Goal: Check status: Check status

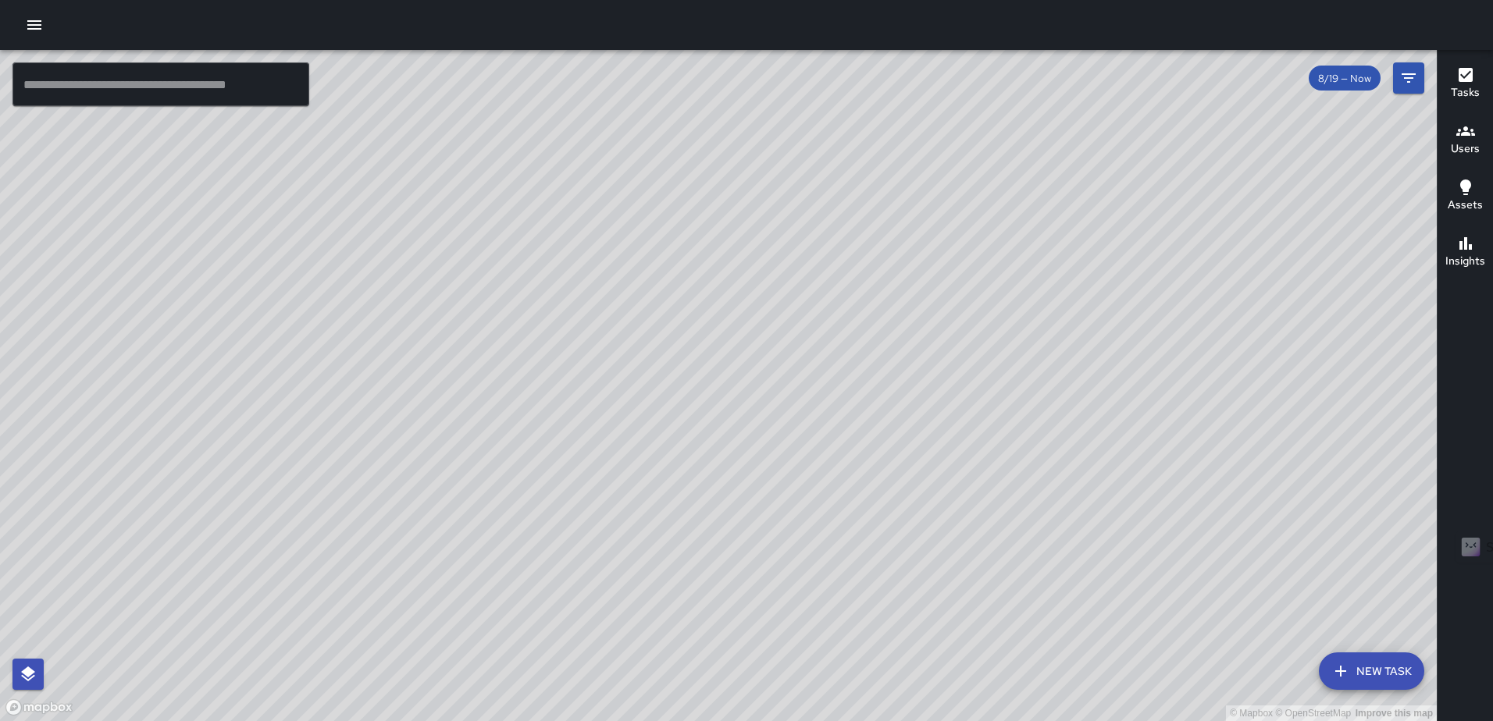
scroll to position [3786, 0]
click at [1463, 77] on icon "button" at bounding box center [1465, 75] width 19 height 19
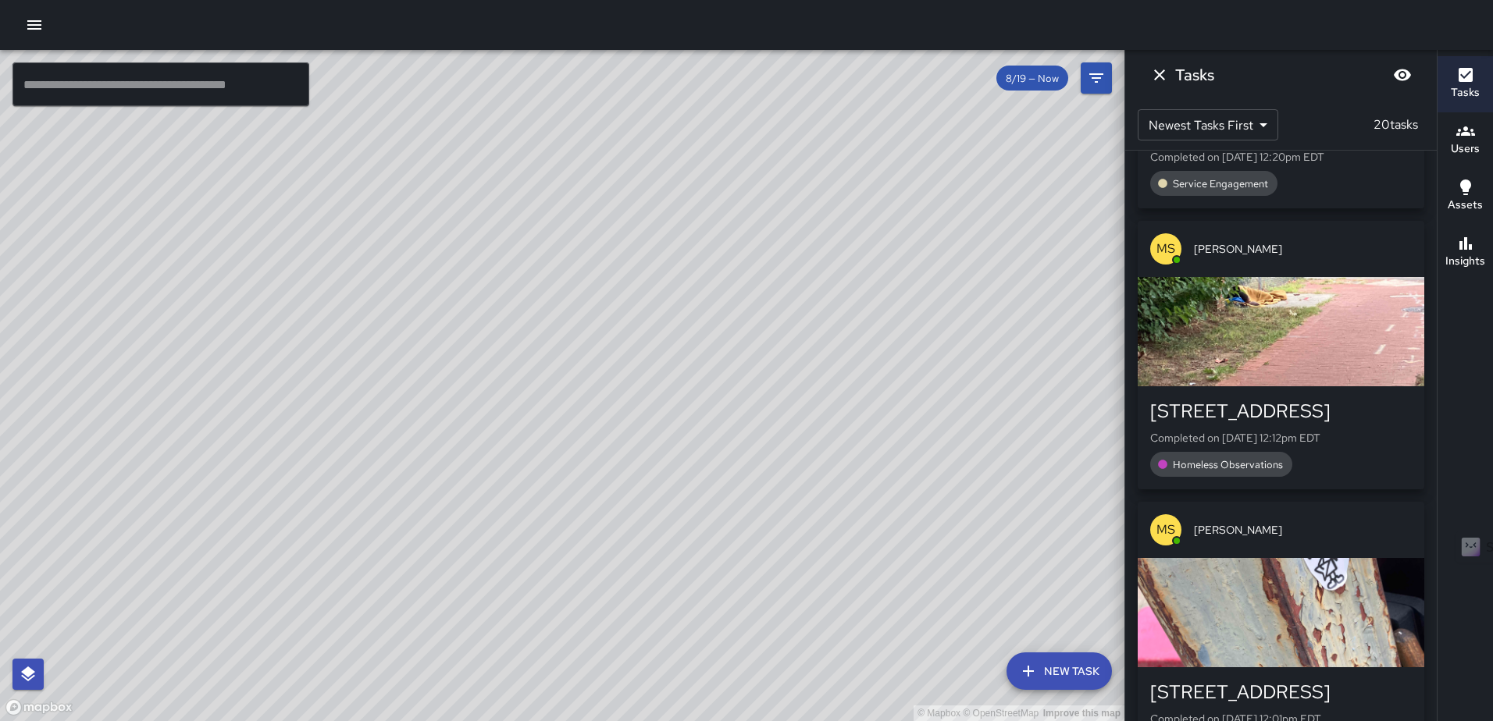
scroll to position [156, 0]
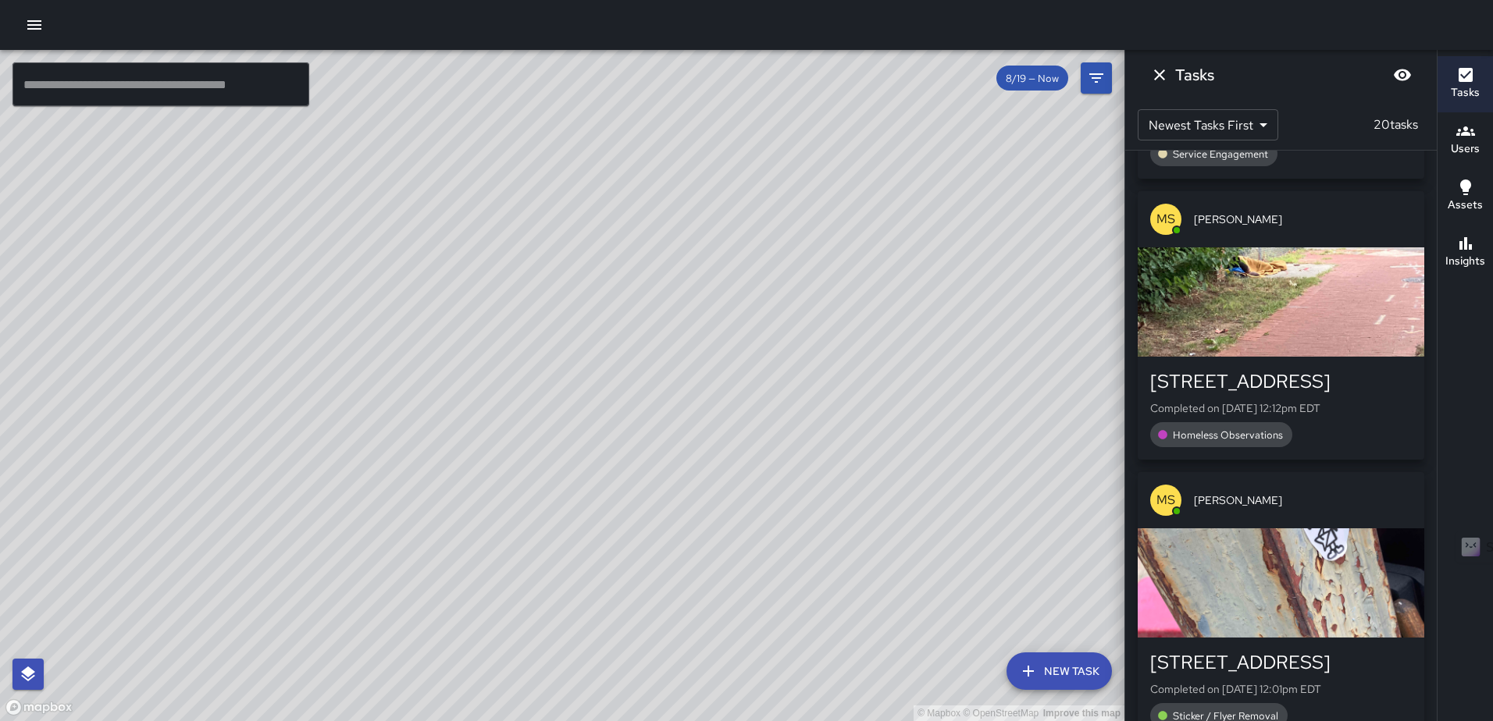
click at [1259, 313] on div "button" at bounding box center [1281, 302] width 287 height 109
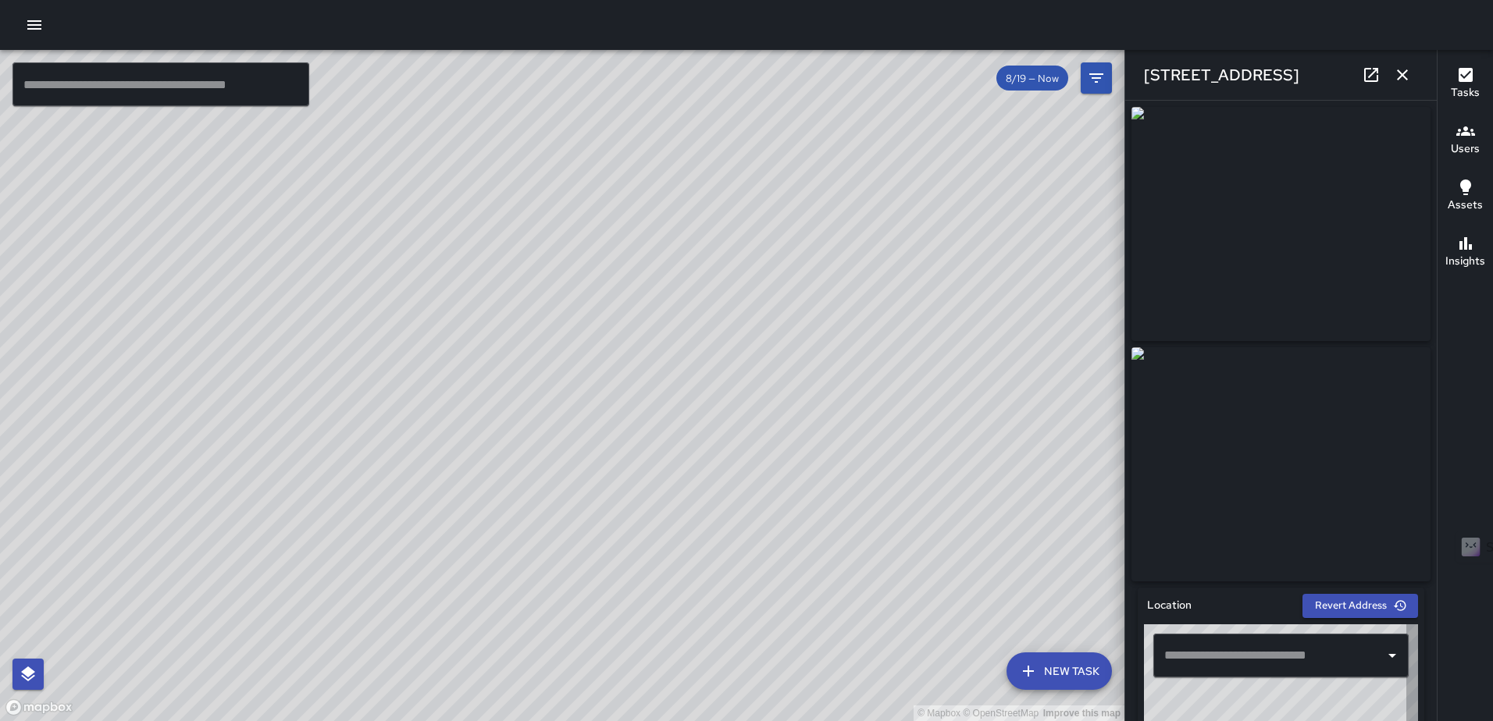
type input "**********"
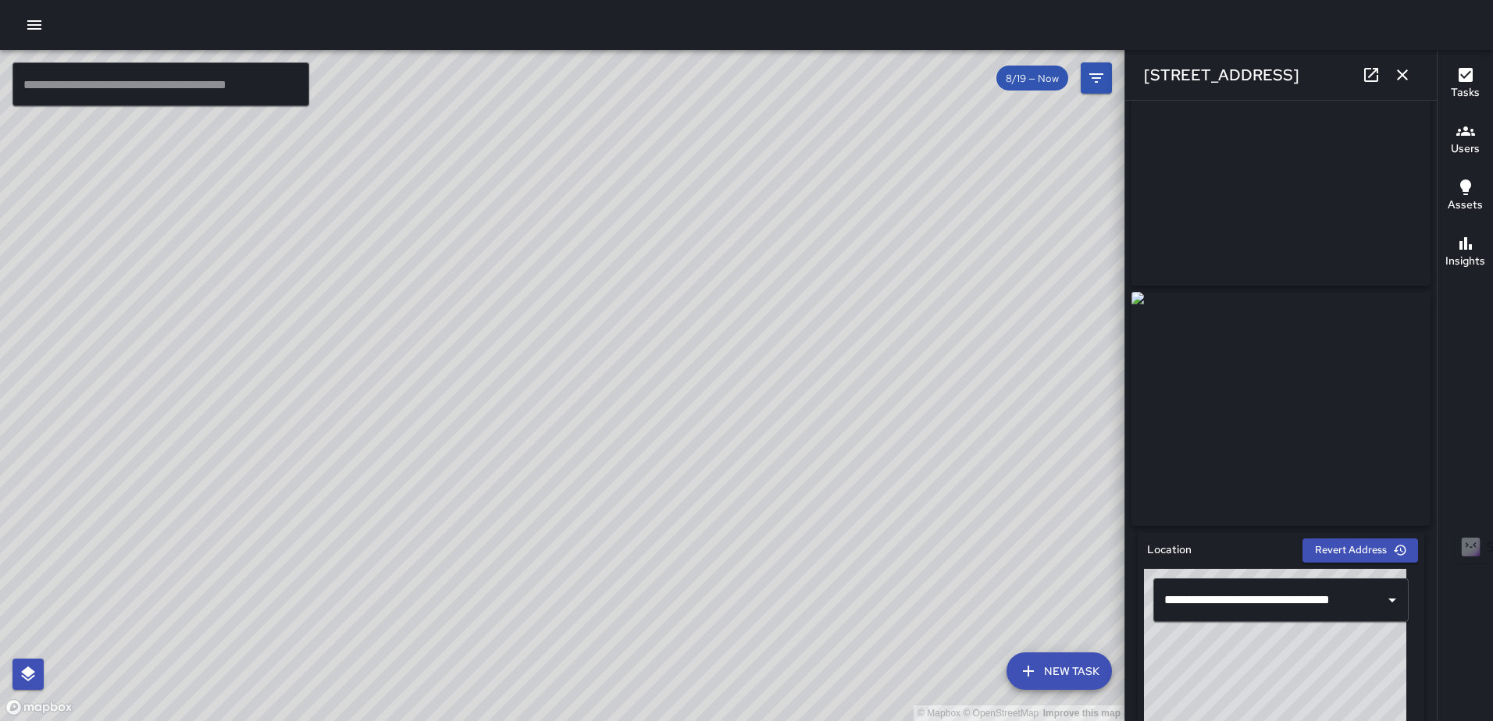
scroll to position [0, 0]
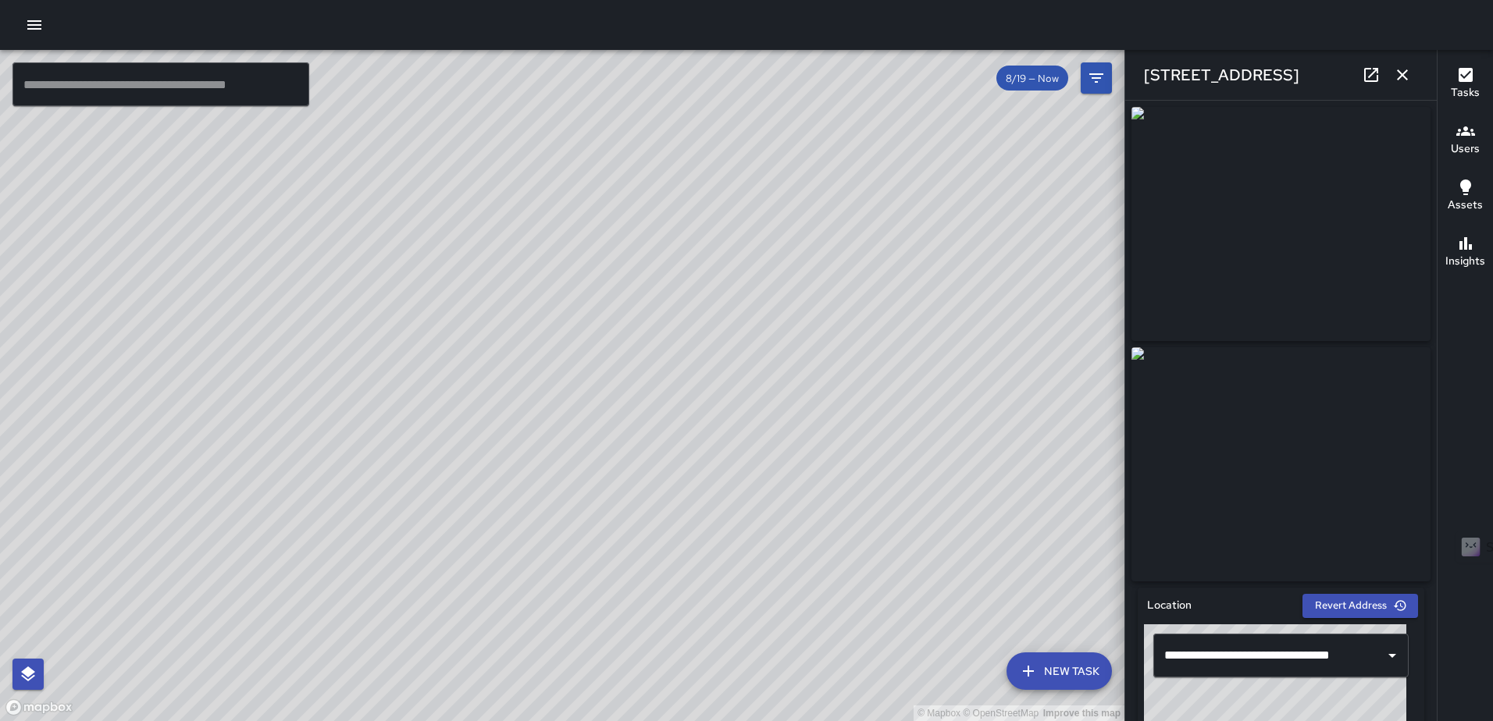
click at [1402, 77] on icon "button" at bounding box center [1402, 75] width 19 height 19
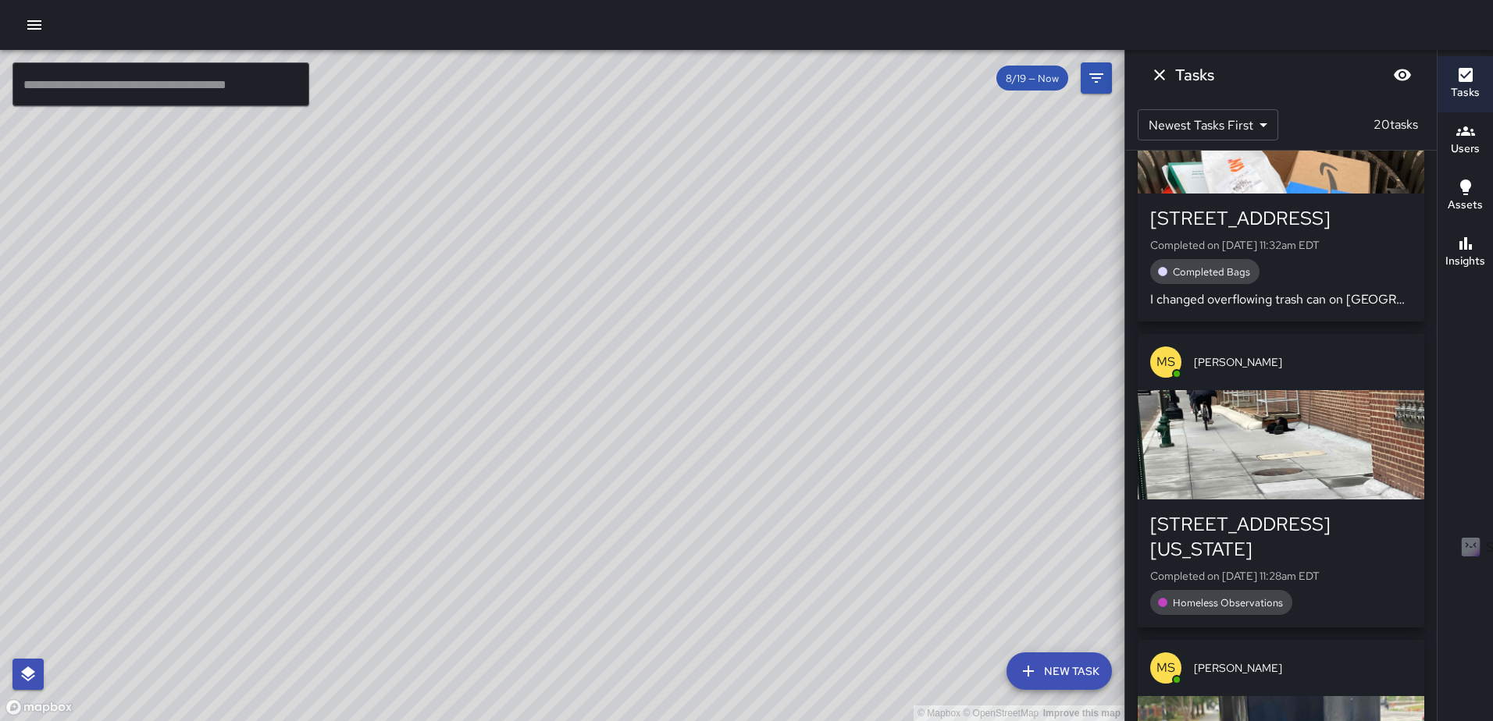
scroll to position [1483, 0]
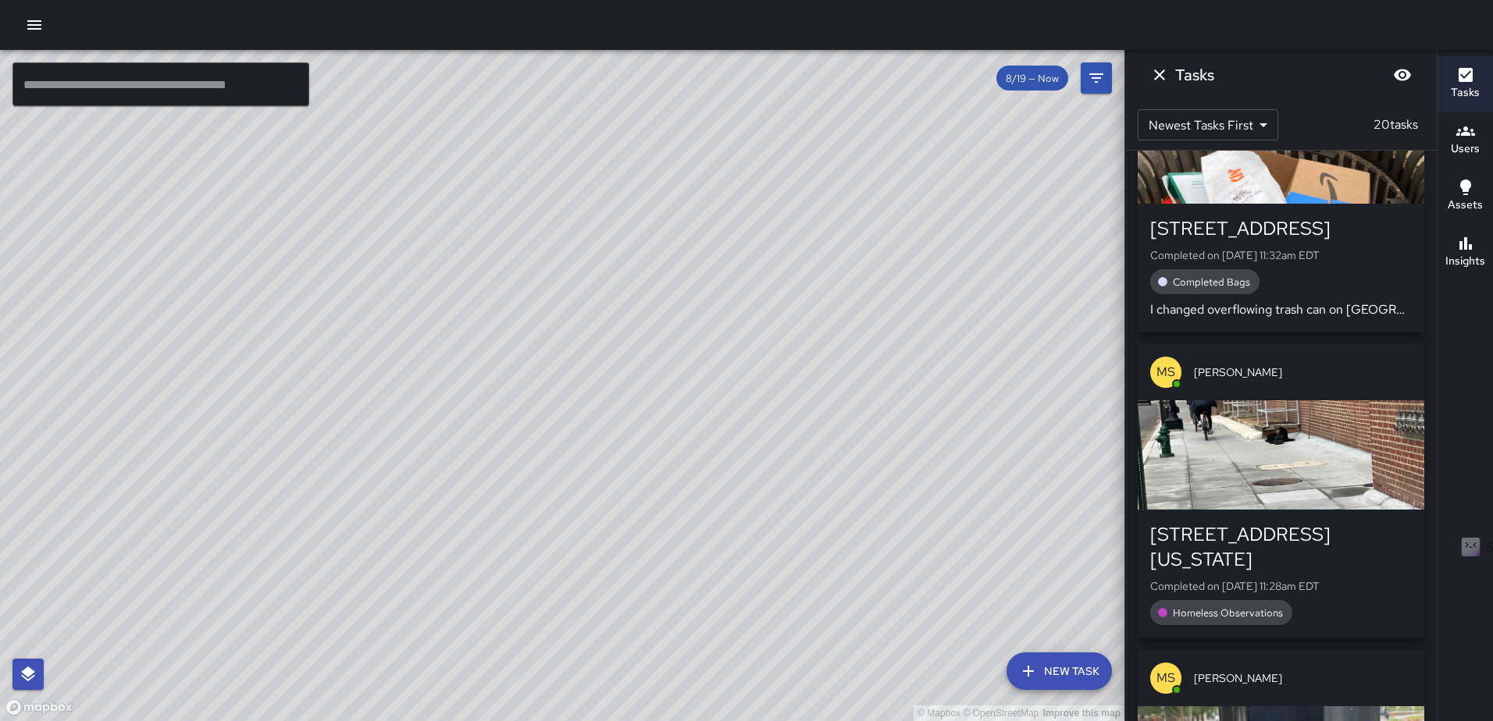
click at [1248, 433] on div "button" at bounding box center [1281, 455] width 287 height 109
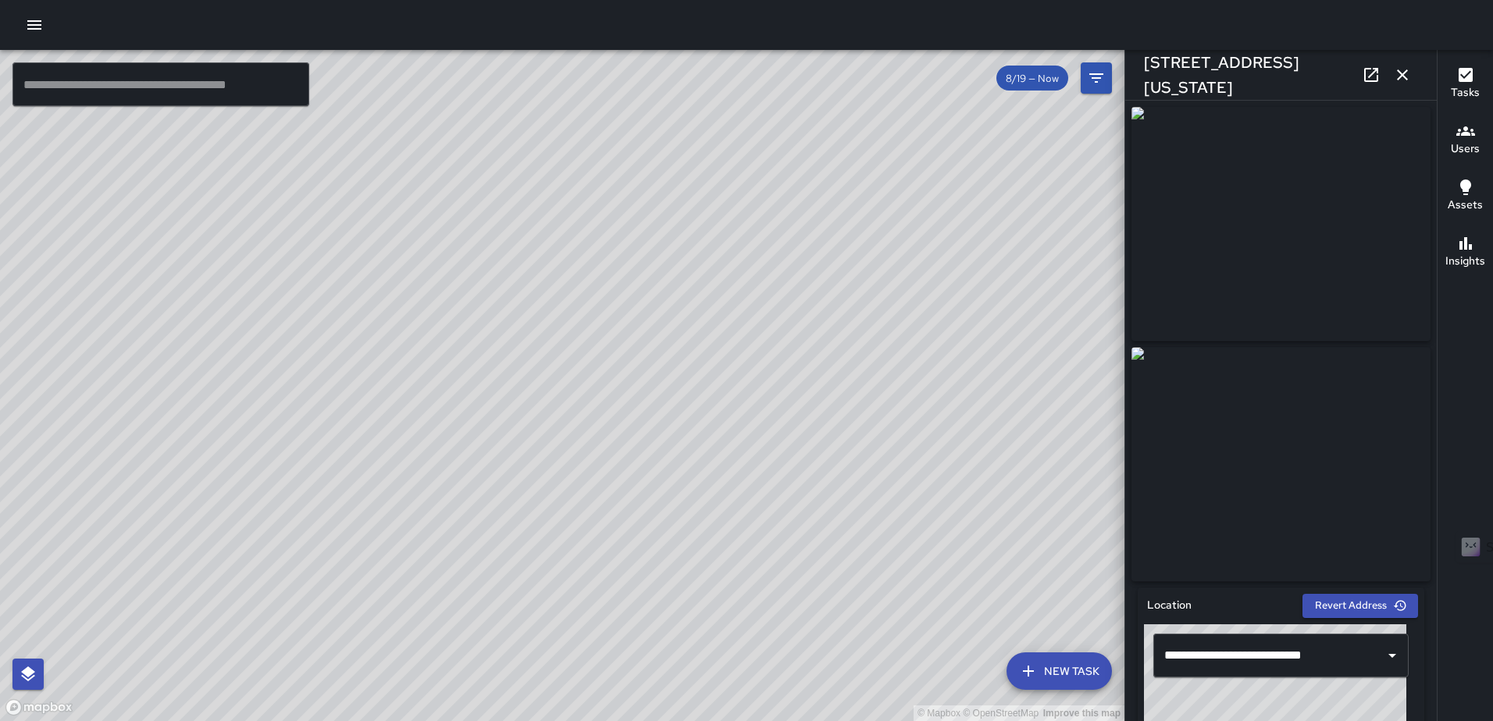
click at [1366, 77] on icon at bounding box center [1371, 75] width 14 height 14
click at [1409, 68] on icon "button" at bounding box center [1402, 75] width 19 height 19
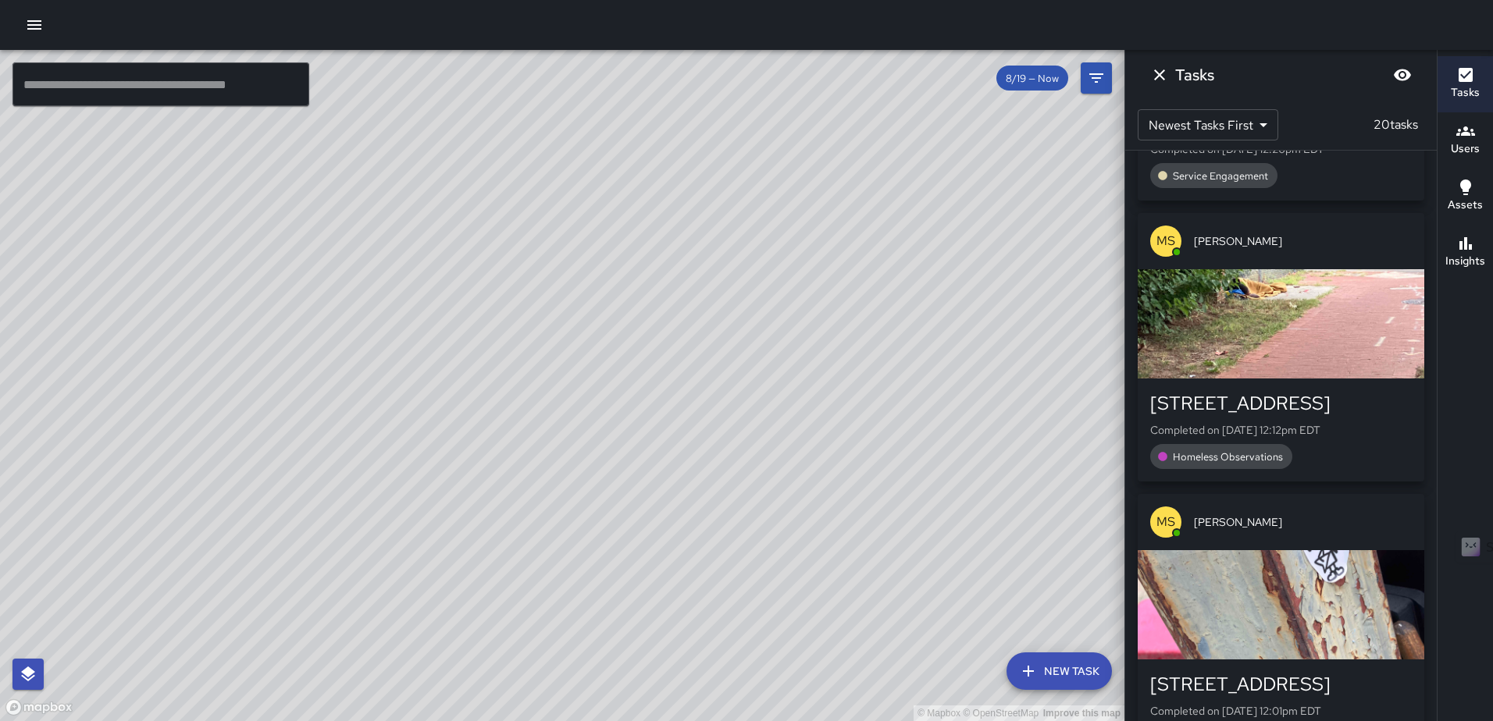
scroll to position [0, 0]
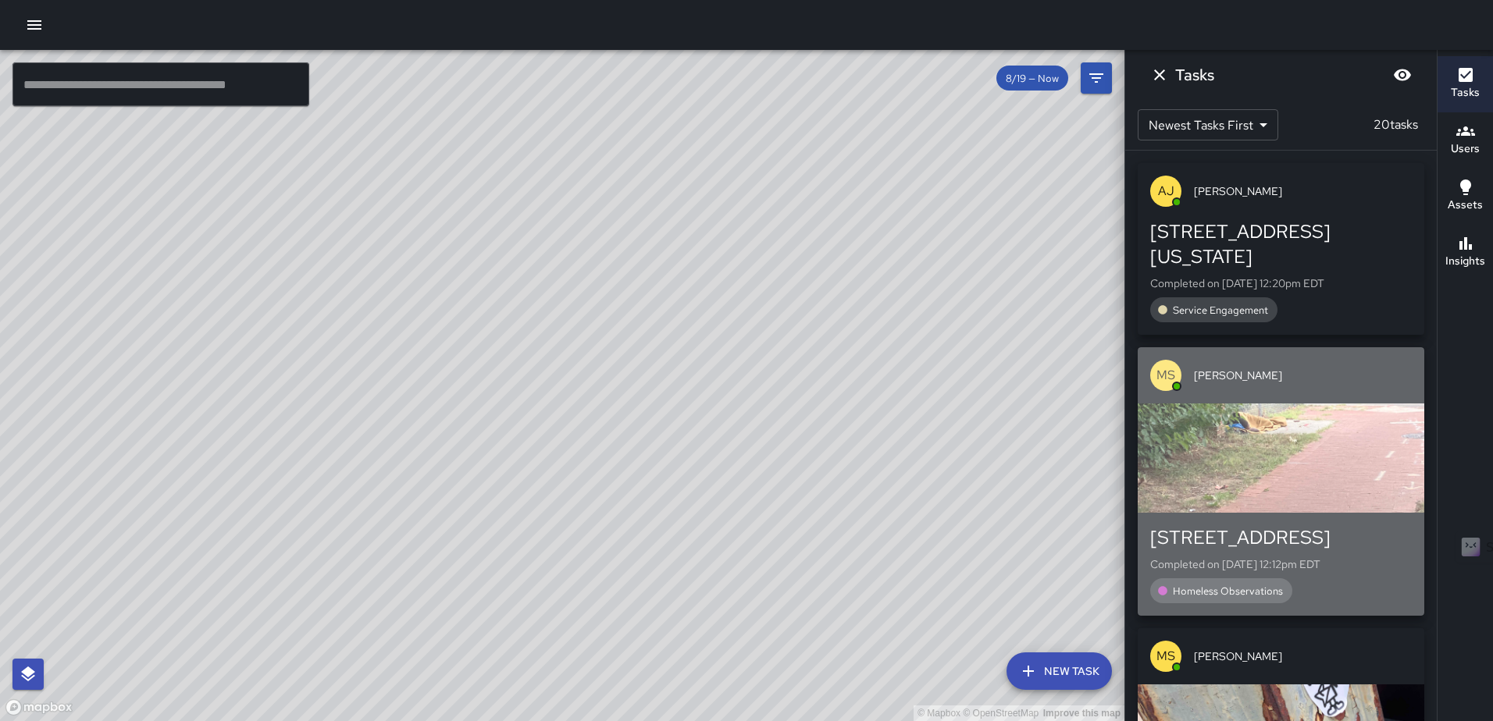
click at [1280, 423] on div "button" at bounding box center [1281, 458] width 287 height 109
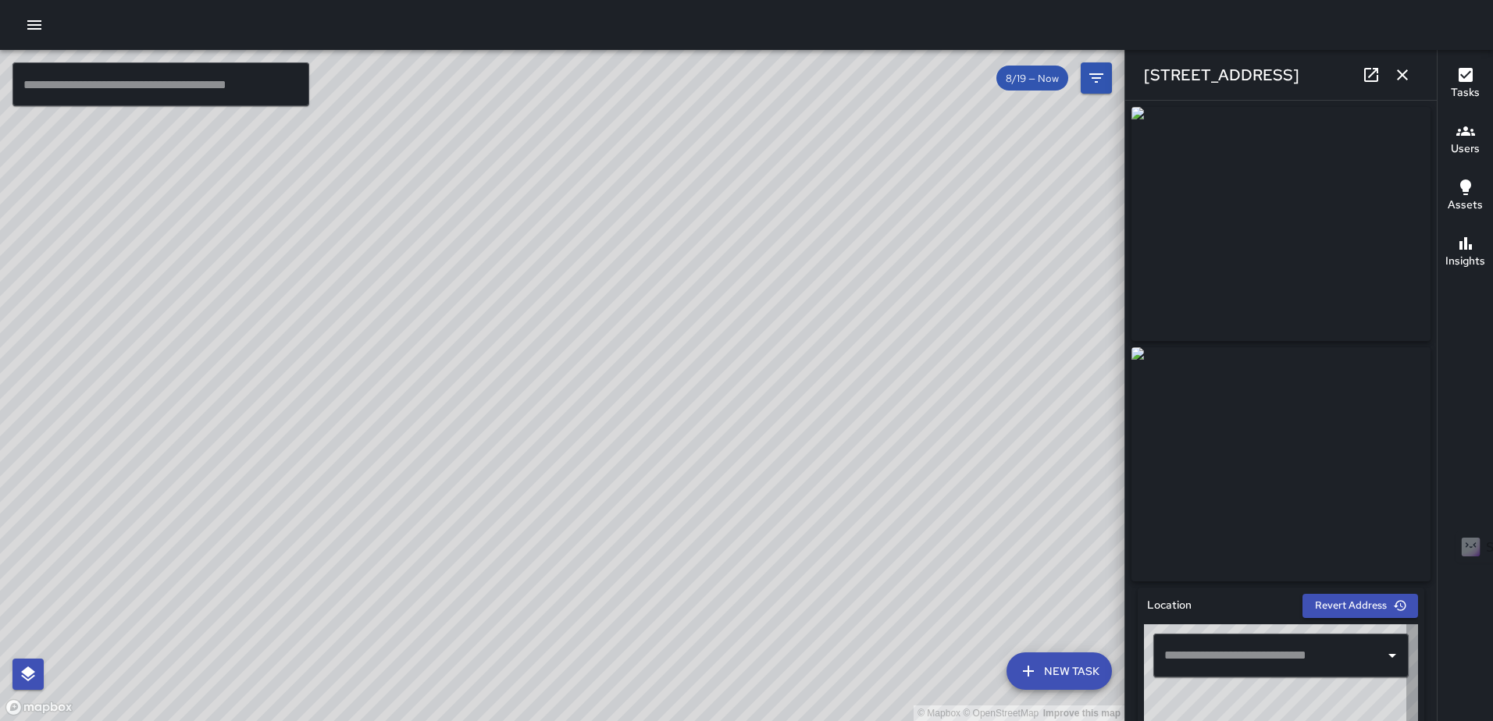
type input "**********"
click at [1369, 73] on icon at bounding box center [1371, 75] width 19 height 19
click at [1400, 72] on icon "button" at bounding box center [1402, 74] width 11 height 11
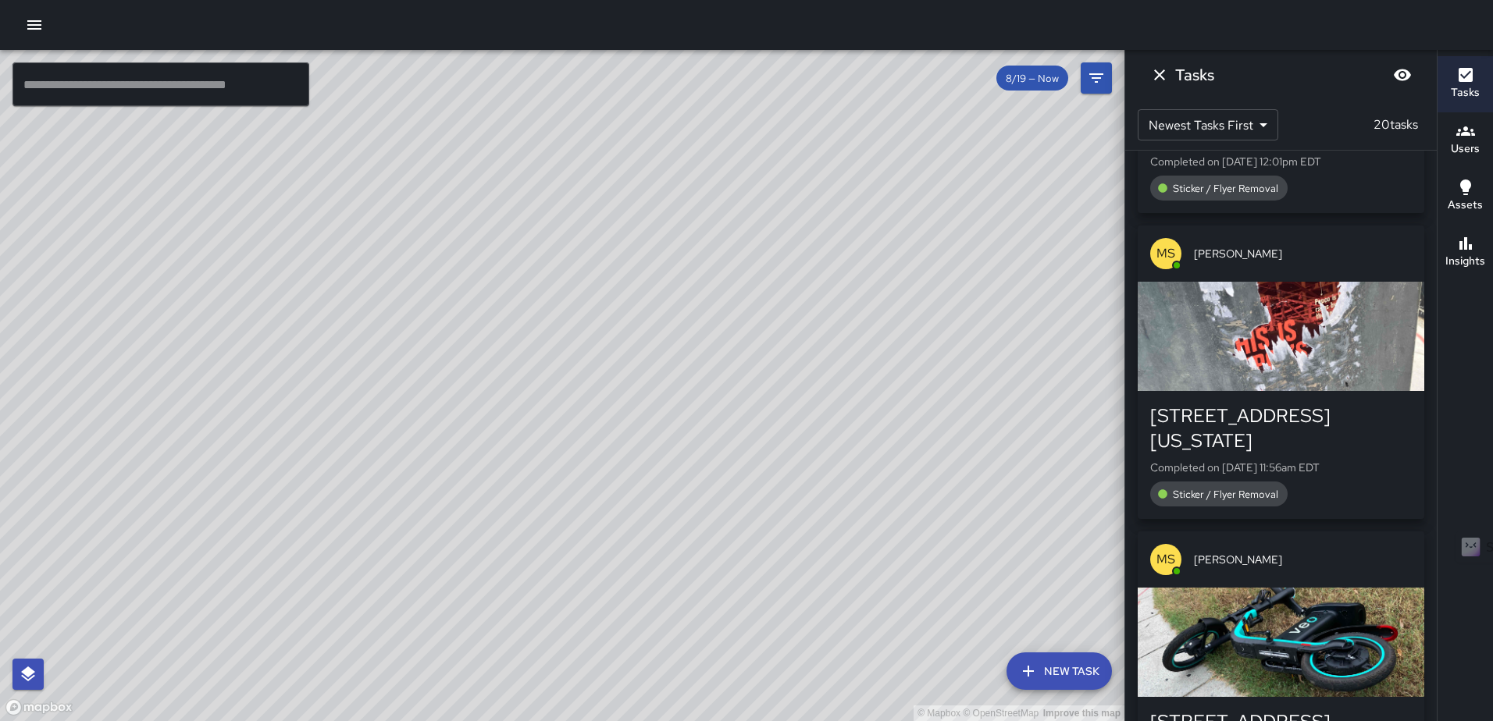
scroll to position [703, 0]
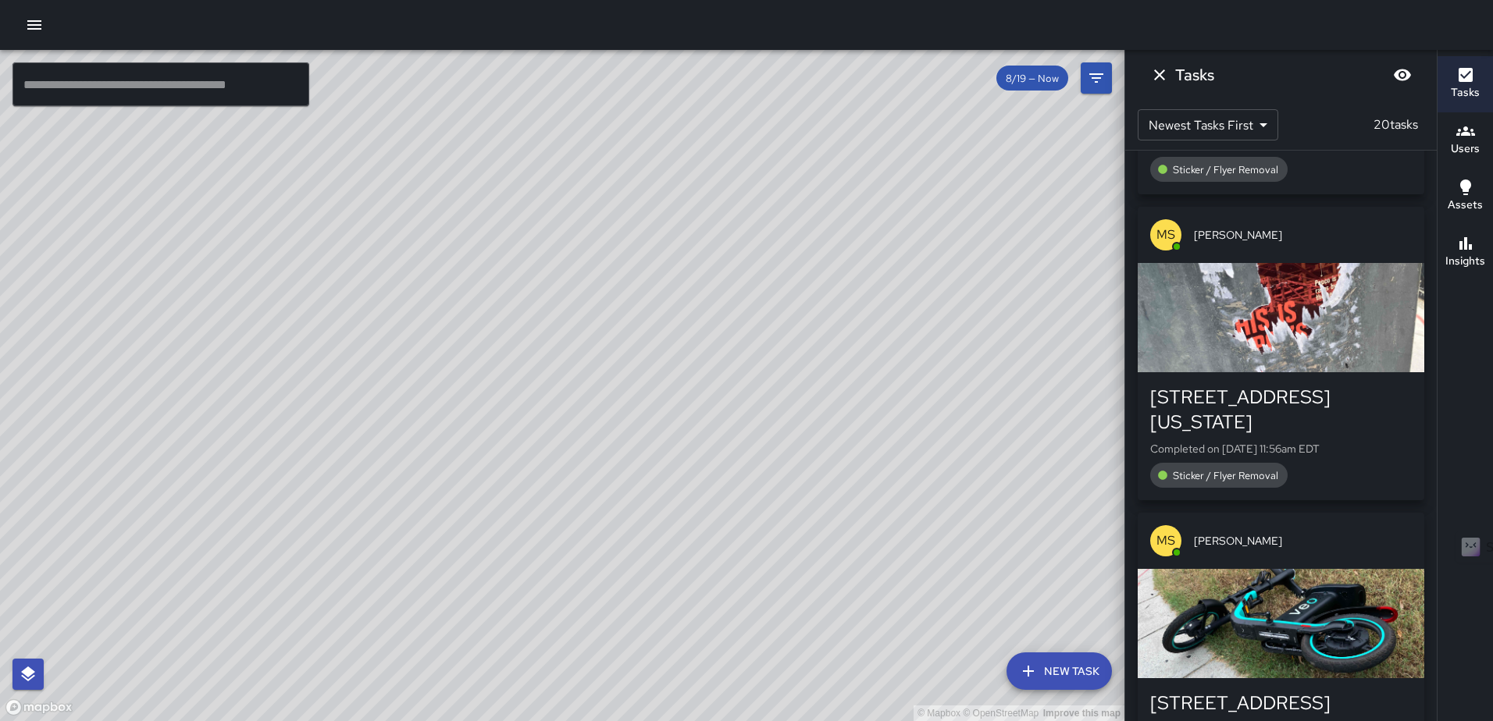
click at [1272, 355] on div "button" at bounding box center [1281, 317] width 287 height 109
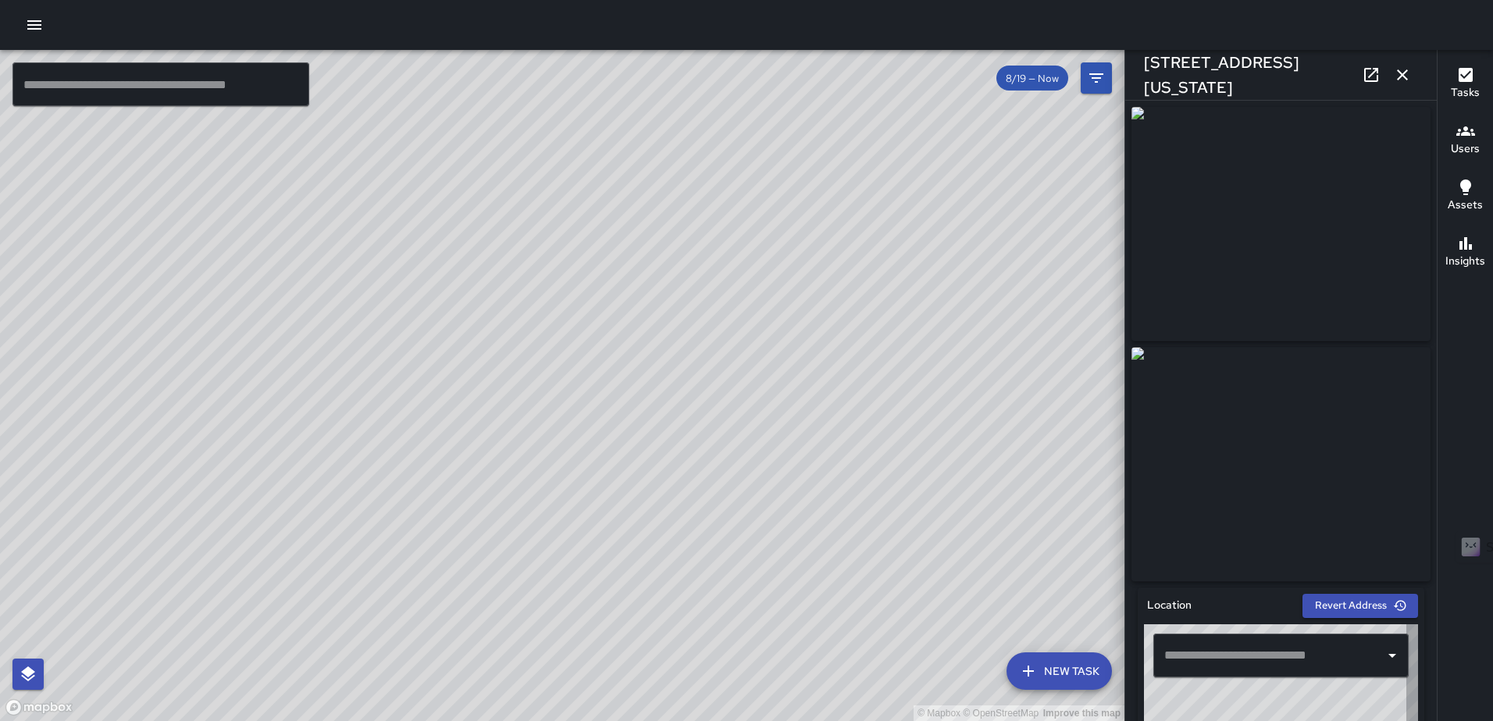
type input "**********"
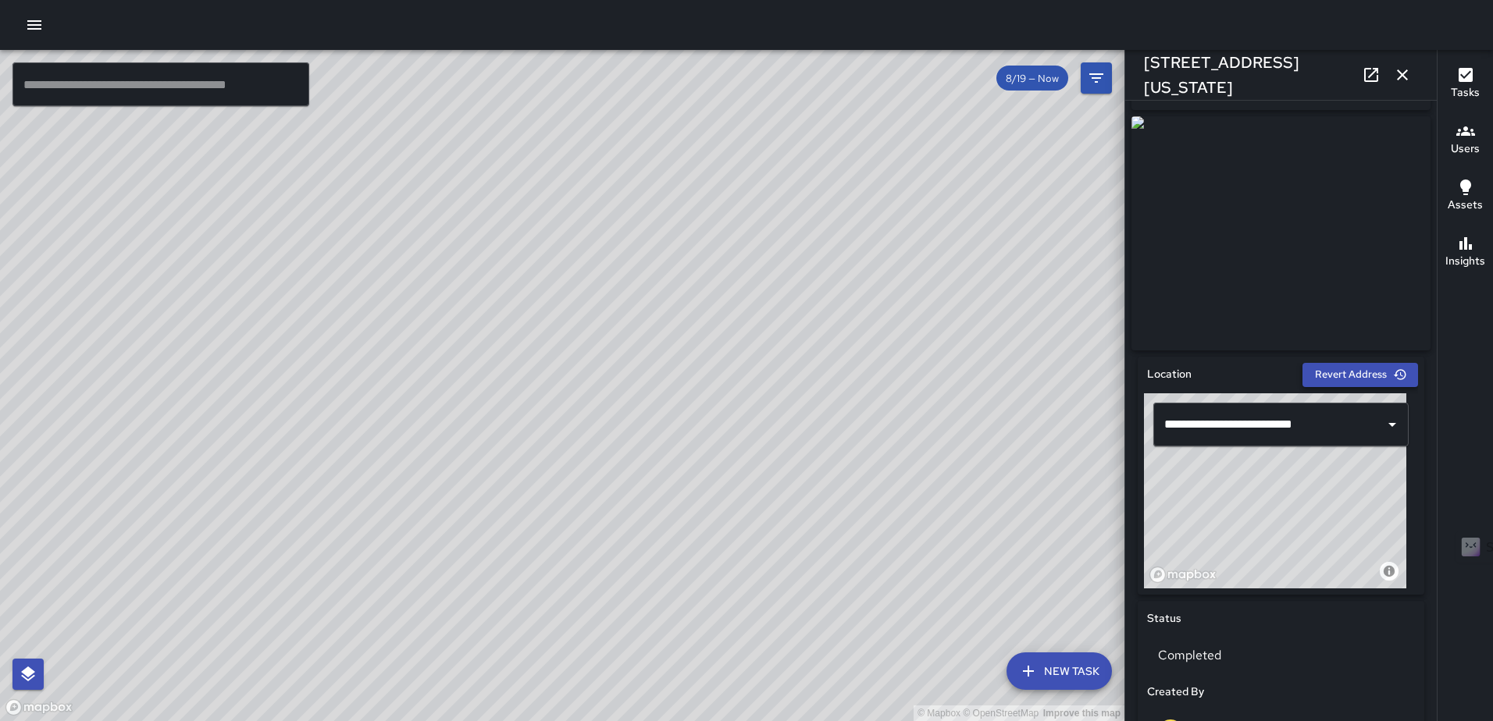
scroll to position [234, 0]
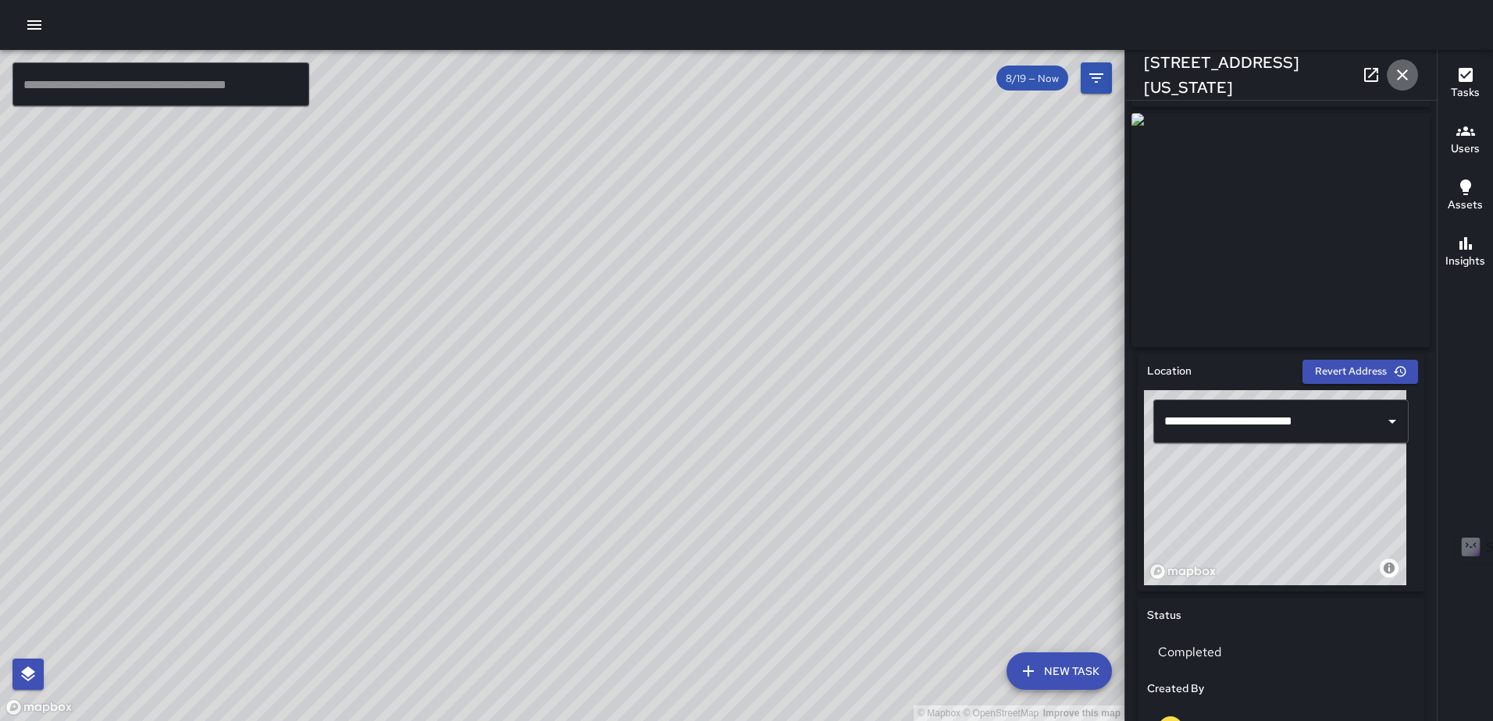
click at [1401, 70] on icon "button" at bounding box center [1402, 75] width 19 height 19
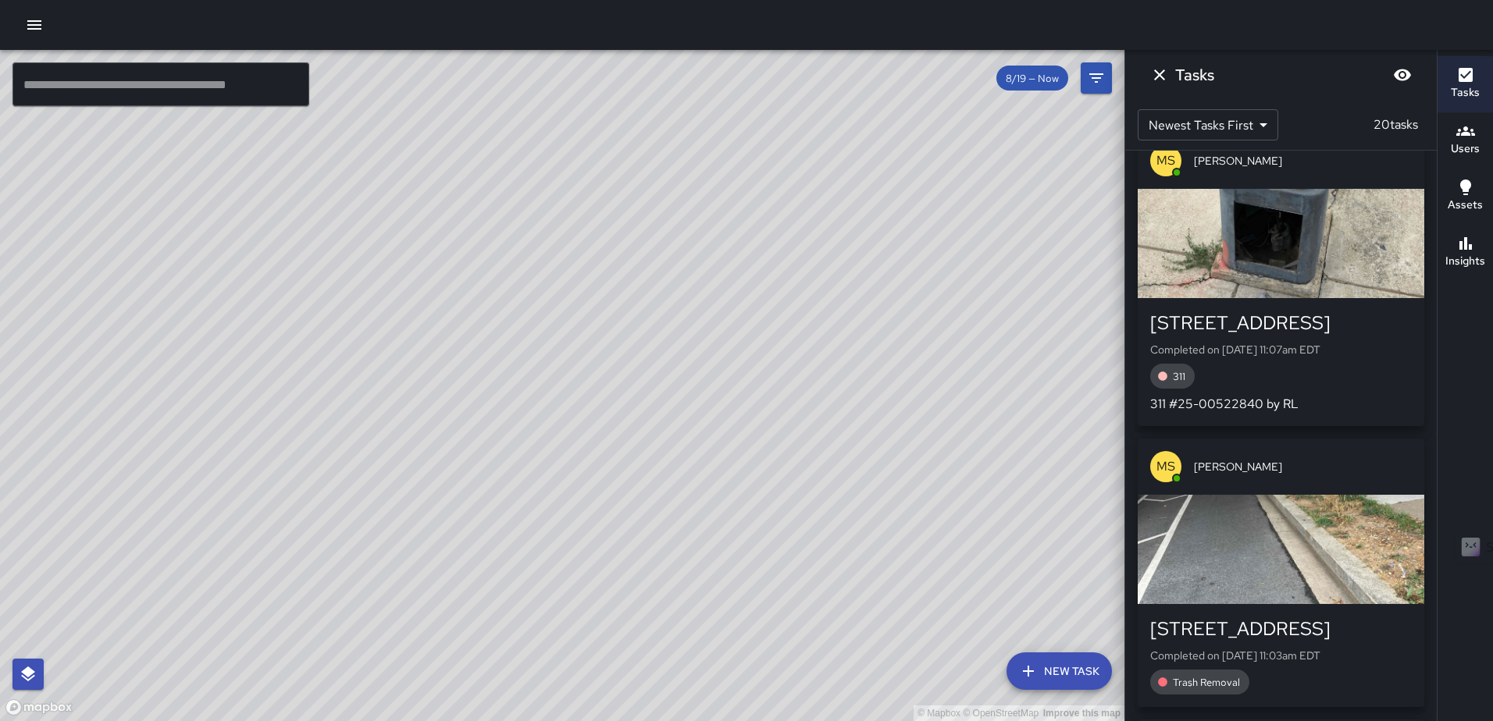
scroll to position [2342, 0]
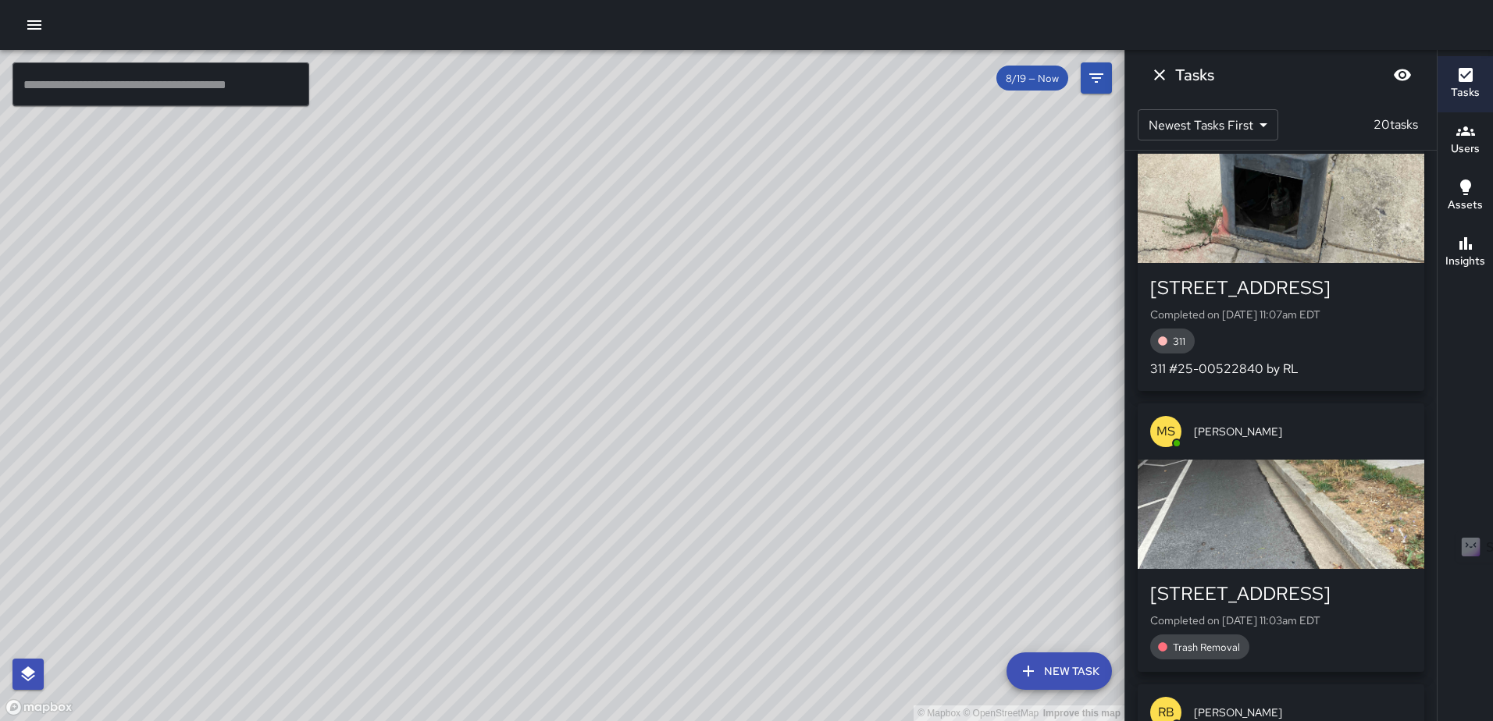
click at [1264, 524] on div "button" at bounding box center [1281, 514] width 287 height 109
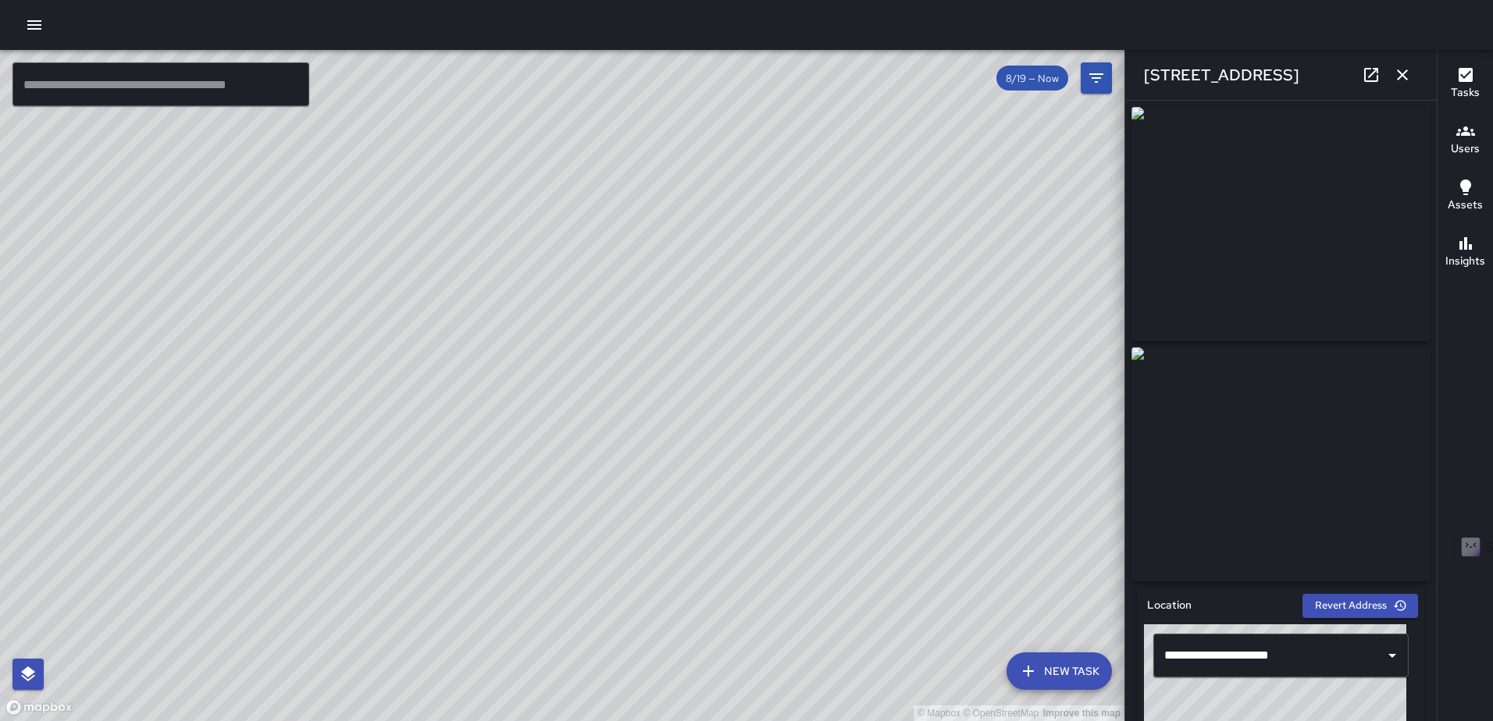
click at [1373, 72] on icon at bounding box center [1371, 75] width 14 height 14
click at [1405, 73] on icon "button" at bounding box center [1402, 74] width 11 height 11
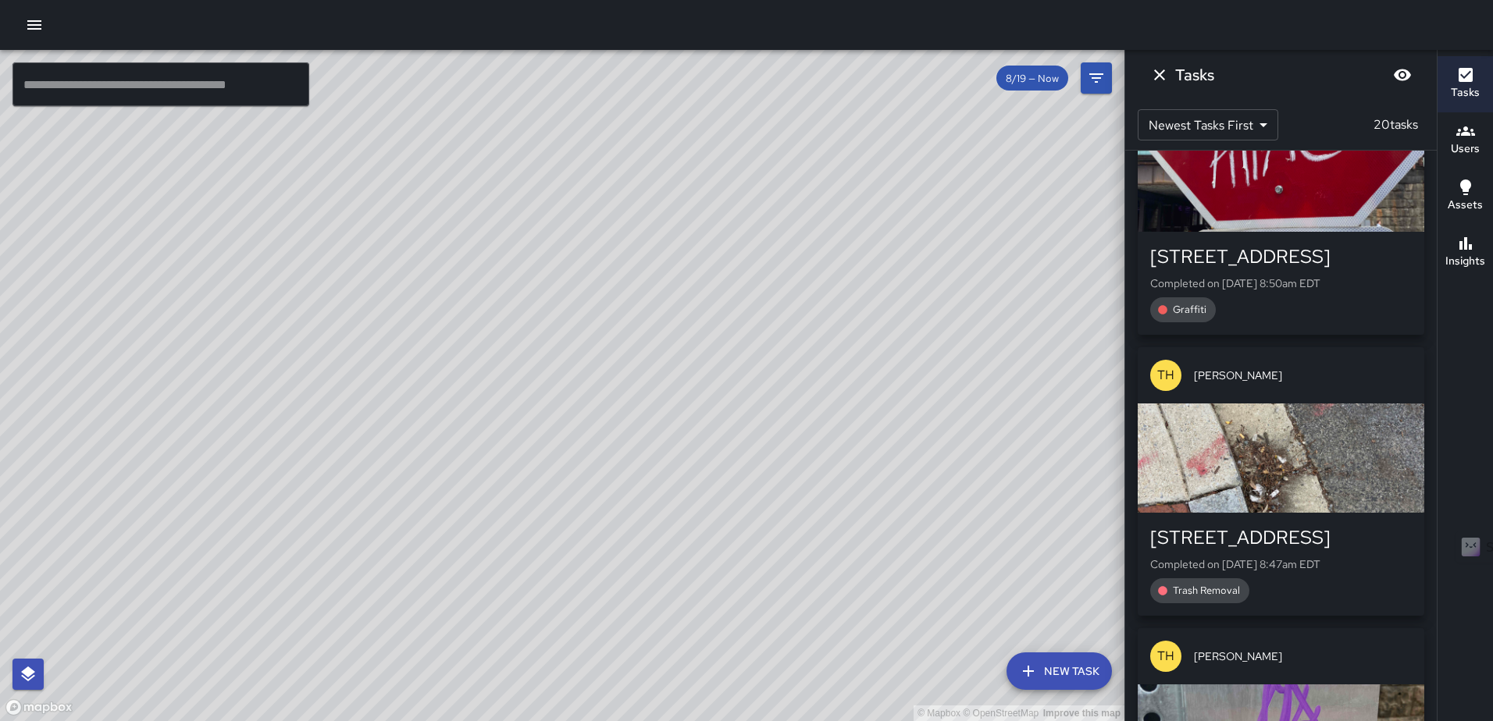
scroll to position [4919, 0]
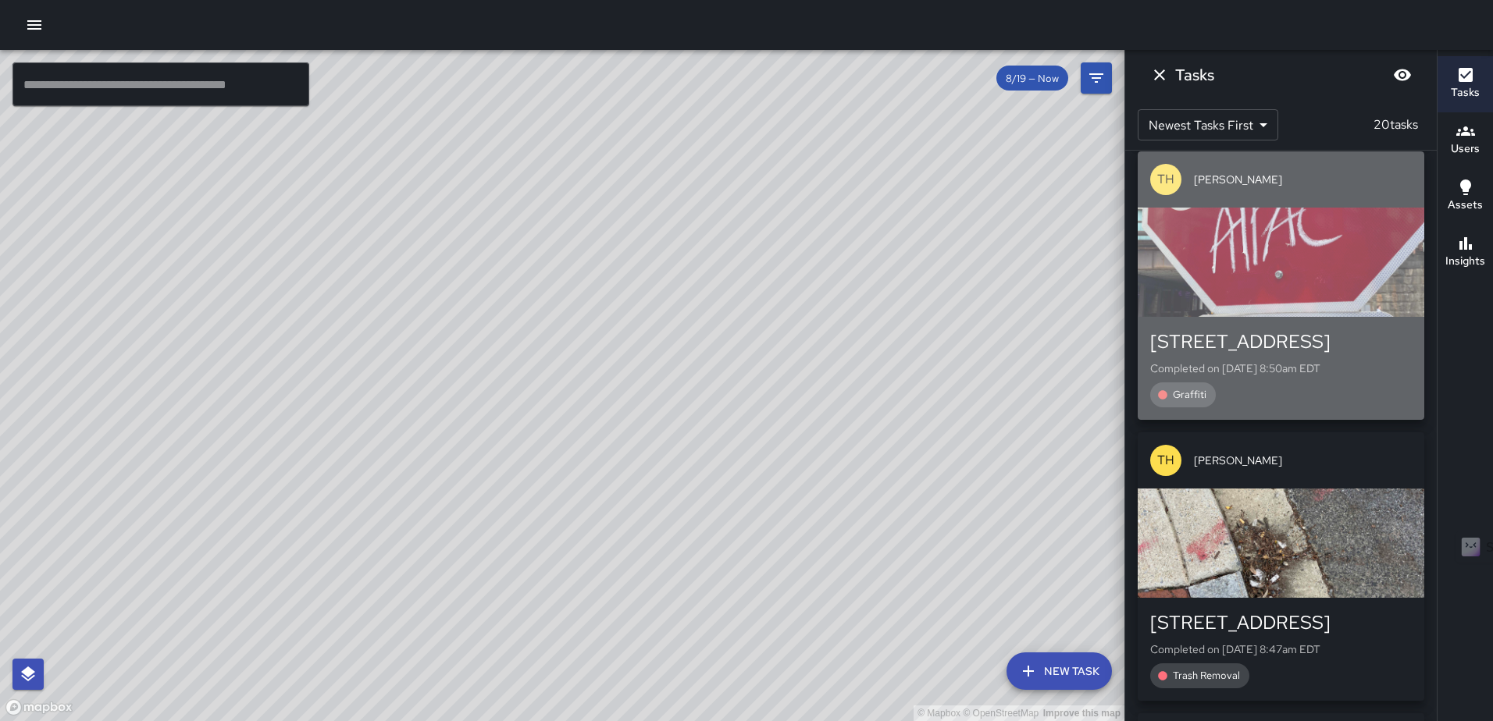
click at [1281, 258] on div "button" at bounding box center [1281, 262] width 287 height 109
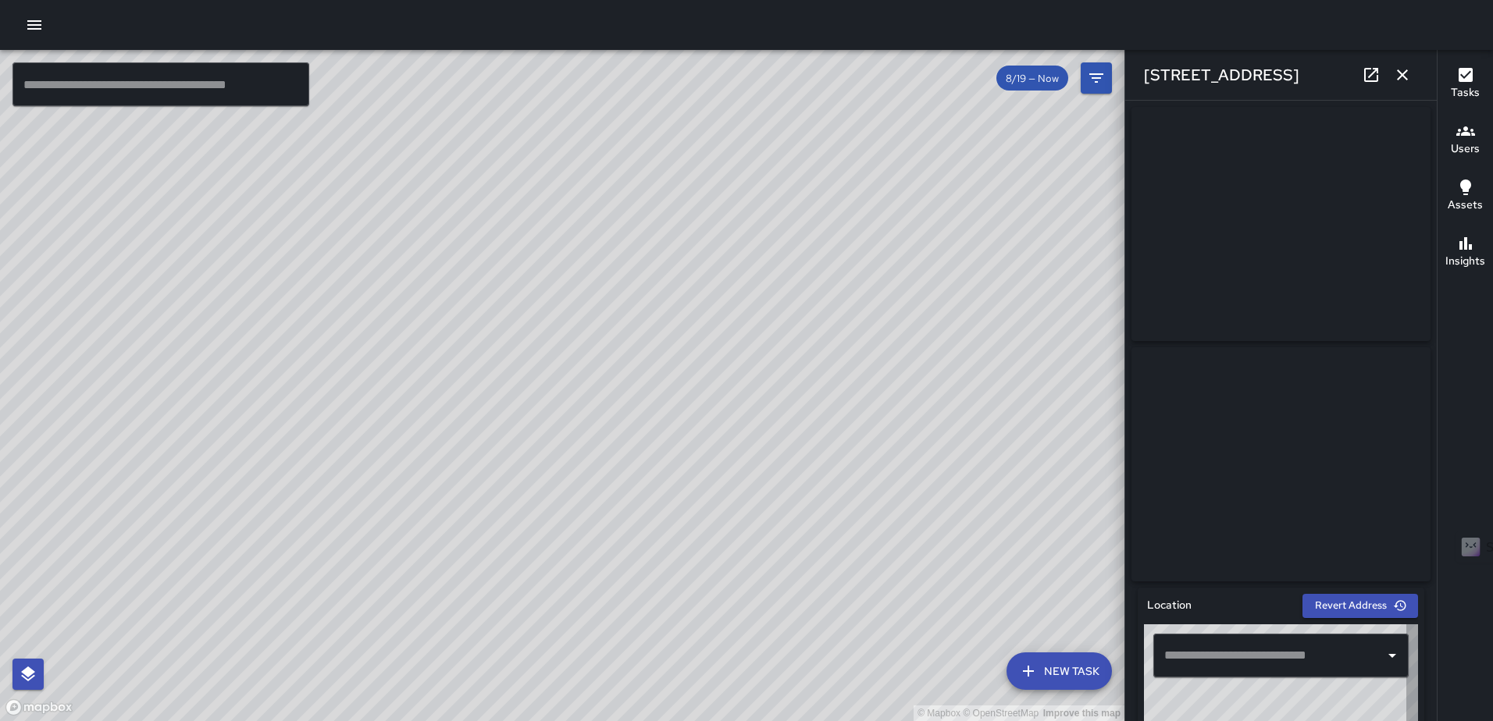
type input "**********"
click at [1367, 72] on icon at bounding box center [1371, 75] width 19 height 19
click at [1401, 79] on icon "button" at bounding box center [1402, 75] width 19 height 19
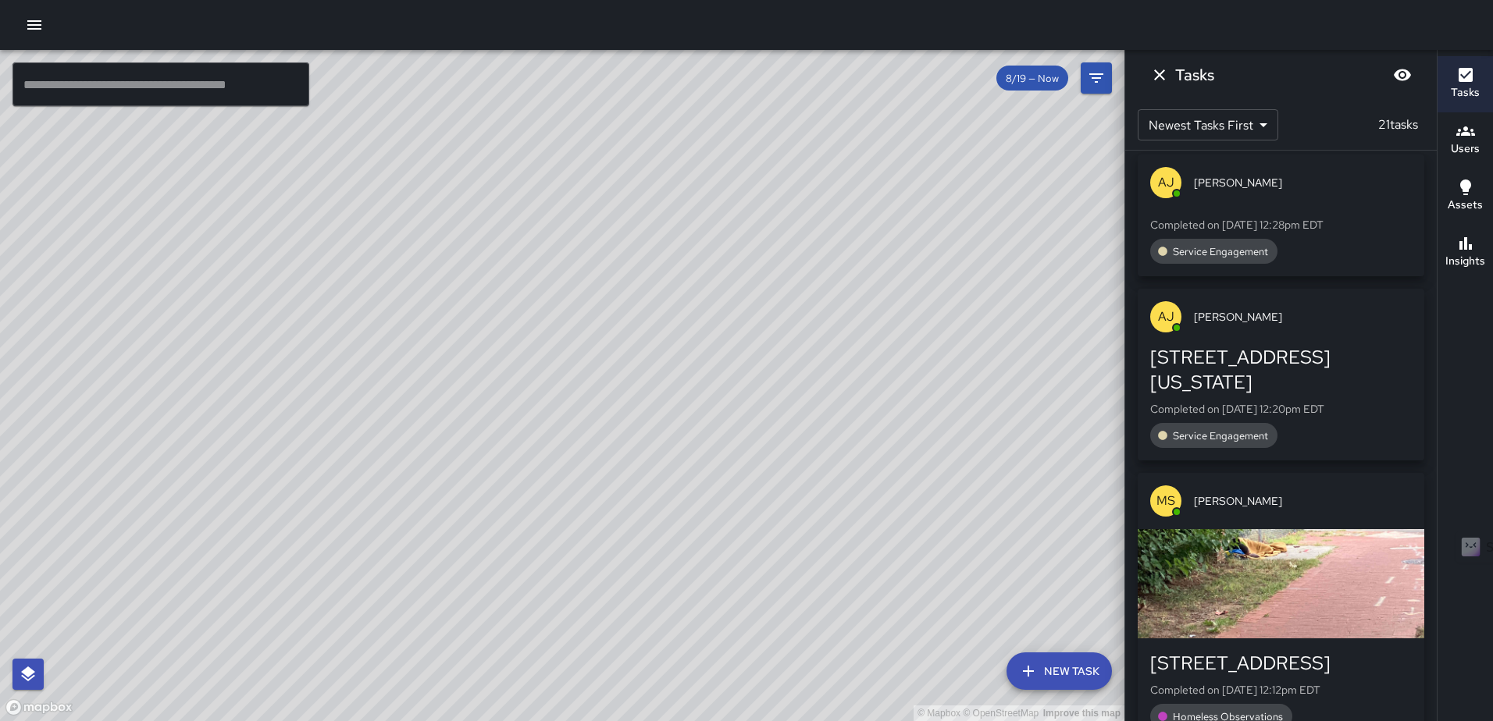
scroll to position [0, 0]
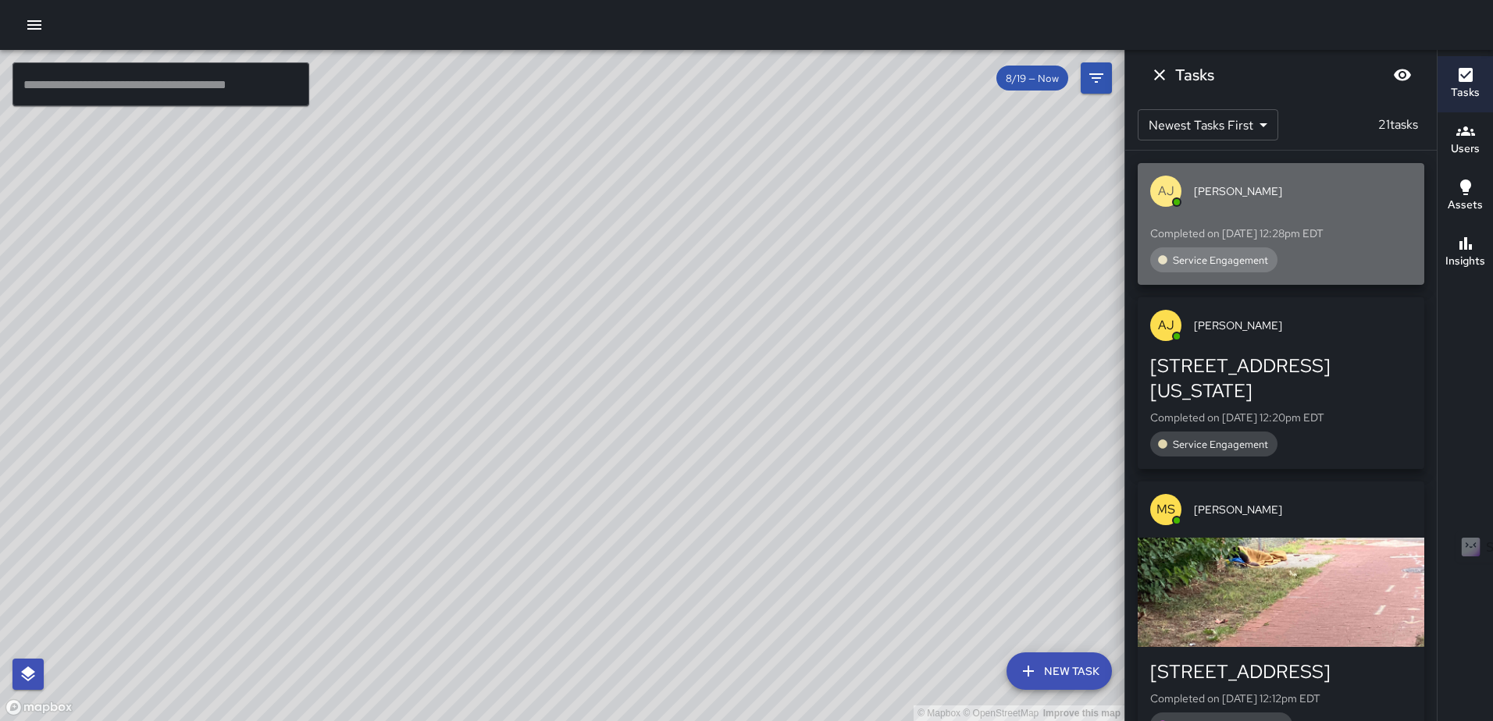
click at [1310, 223] on div "Completed on [DATE] 12:28pm EDT Service Engagement" at bounding box center [1281, 245] width 262 height 53
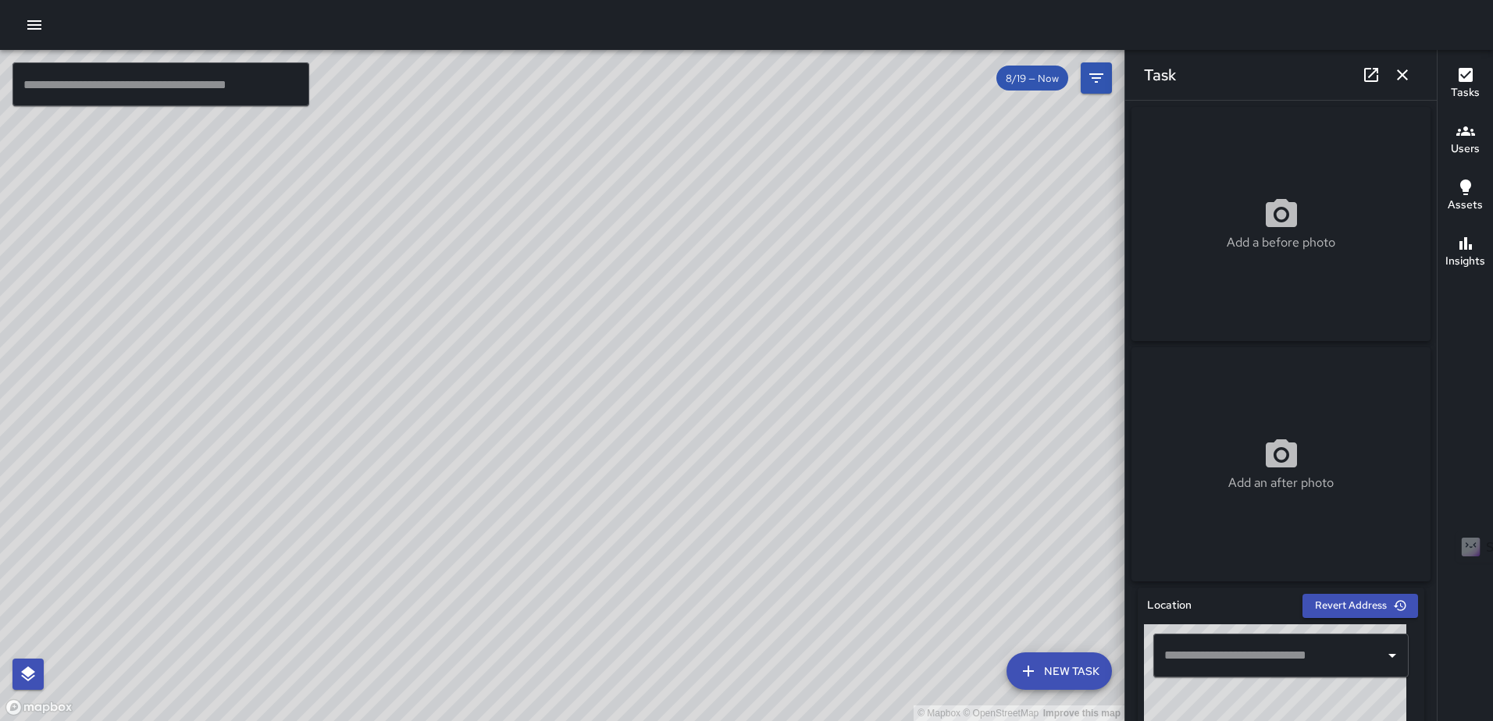
click at [1403, 75] on icon "button" at bounding box center [1402, 74] width 11 height 11
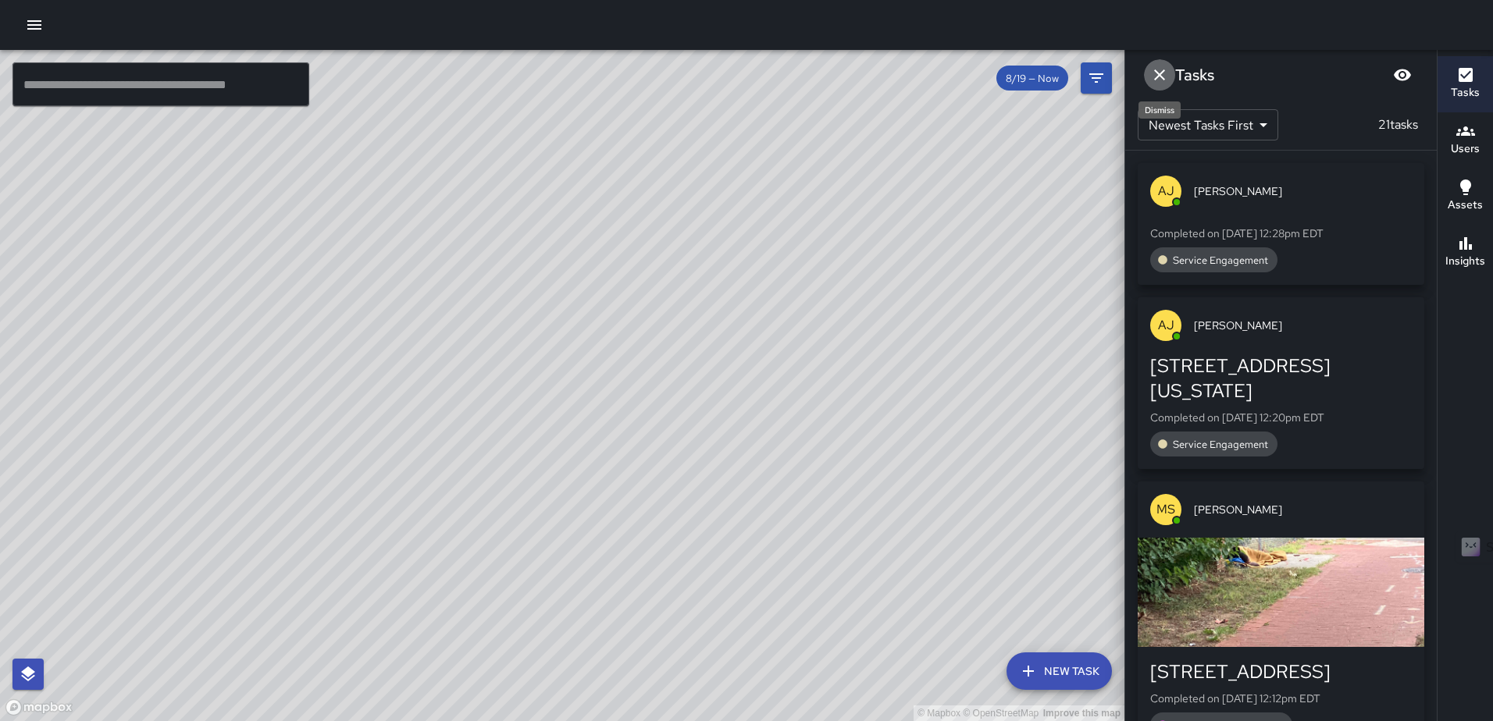
click at [1158, 76] on icon "Dismiss" at bounding box center [1159, 74] width 11 height 11
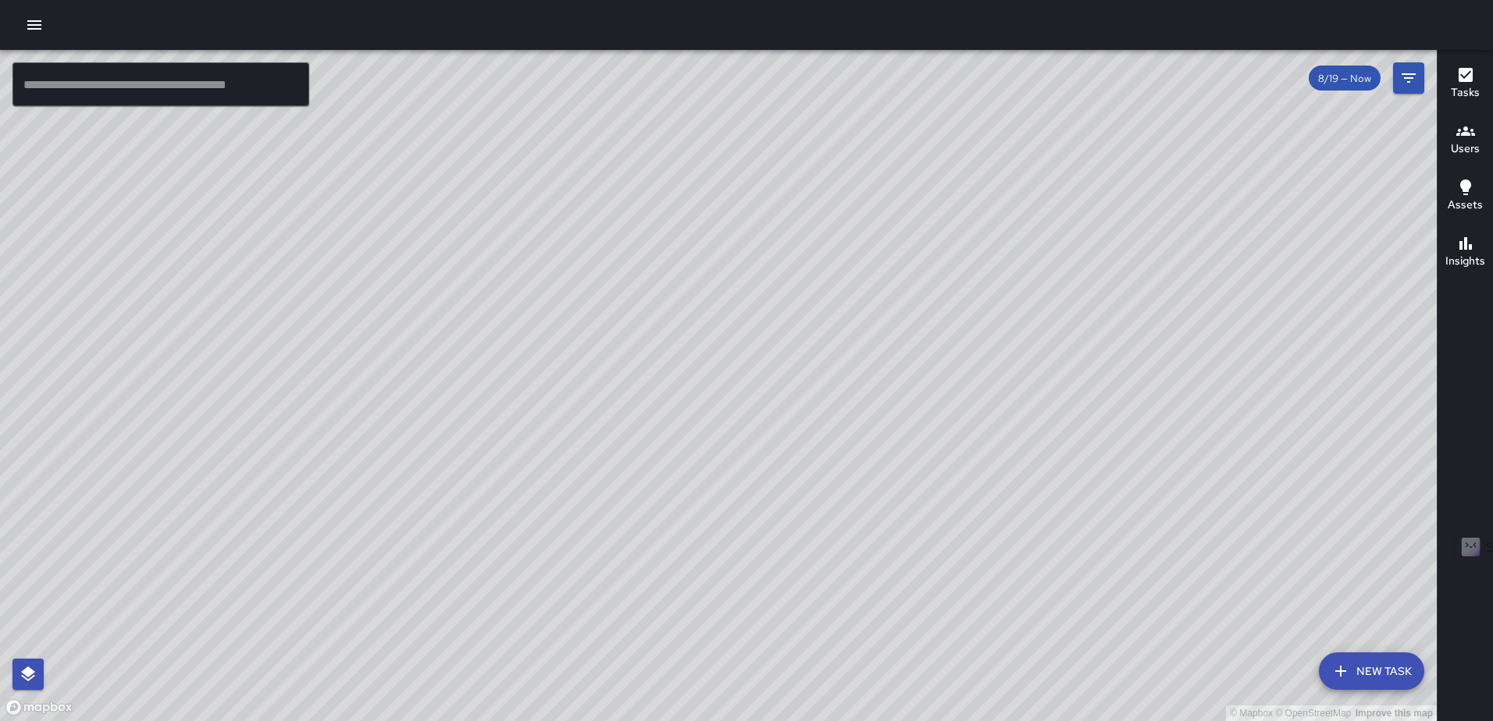
drag, startPoint x: 1305, startPoint y: 256, endPoint x: 1017, endPoint y: 549, distance: 411.3
click at [1017, 549] on div "© Mapbox © OpenStreetMap Improve this map" at bounding box center [718, 385] width 1437 height 671
drag, startPoint x: 1123, startPoint y: 315, endPoint x: 1042, endPoint y: 469, distance: 174.6
click at [1042, 469] on div "© Mapbox © OpenStreetMap Improve this map" at bounding box center [718, 385] width 1437 height 671
drag, startPoint x: 970, startPoint y: 293, endPoint x: 914, endPoint y: 422, distance: 141.3
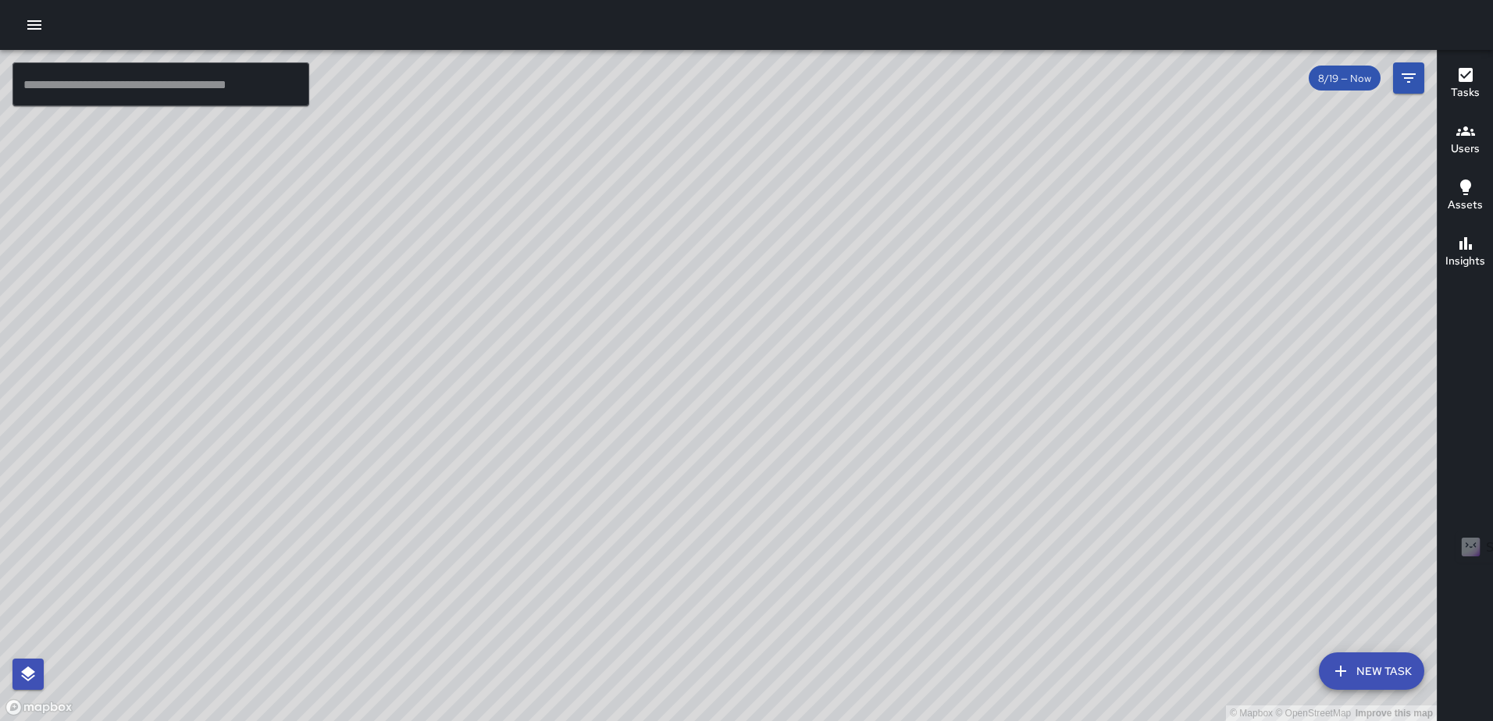
click at [914, 422] on div "© Mapbox © OpenStreetMap Improve this map" at bounding box center [718, 385] width 1437 height 671
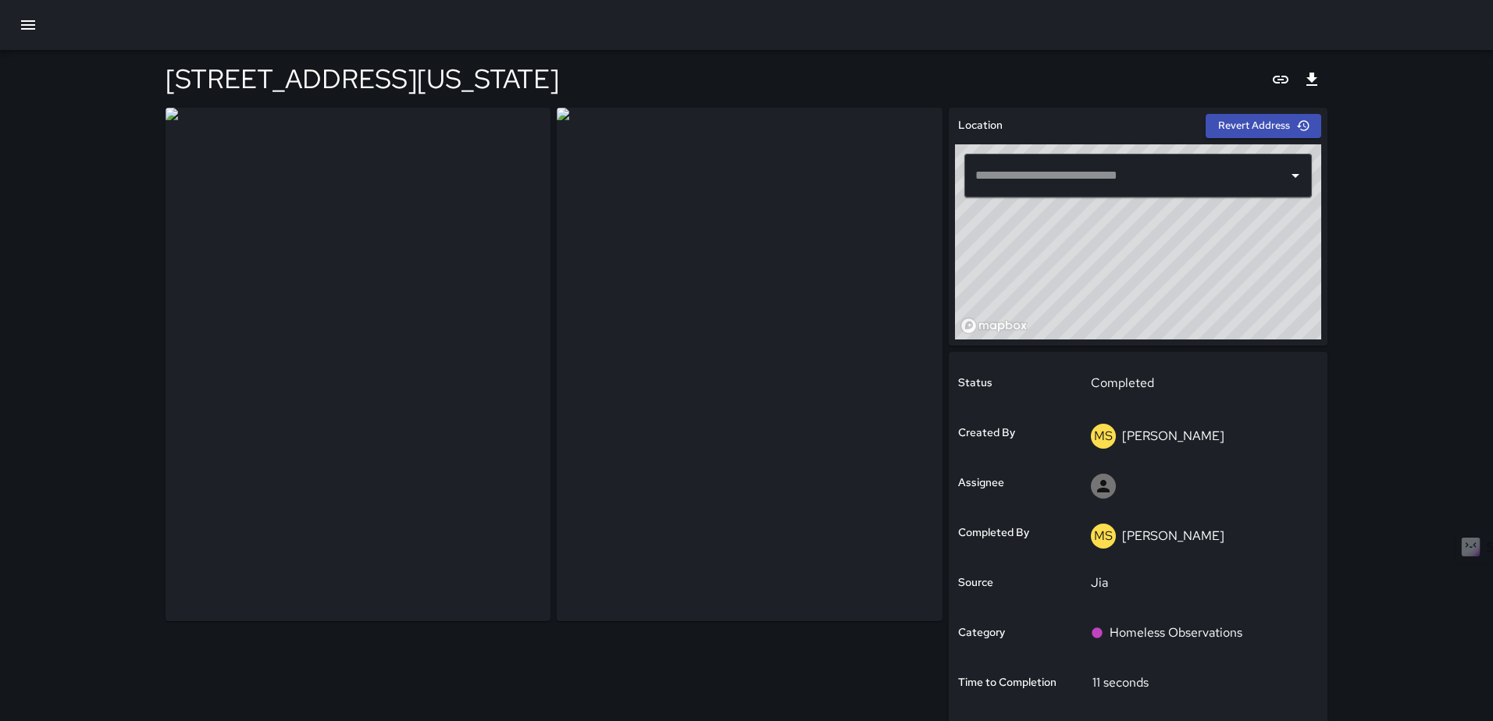
type input "**********"
